Goal: Understand process/instructions: Learn how to perform a task or action

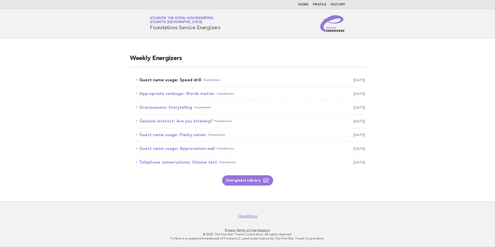
click at [180, 78] on link "Guest name usage: Speed drill Foundations August 13" at bounding box center [250, 79] width 229 height 7
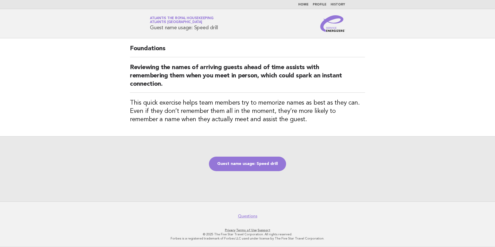
drag, startPoint x: 253, startPoint y: 165, endPoint x: 256, endPoint y: 171, distance: 6.5
click at [253, 165] on link "Guest name usage: Speed drill" at bounding box center [247, 163] width 77 height 14
